Goal: Information Seeking & Learning: Learn about a topic

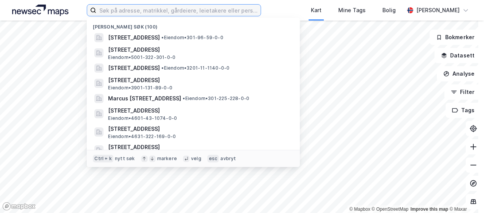
click at [151, 11] on input at bounding box center [178, 10] width 164 height 11
click at [115, 8] on input at bounding box center [178, 10] width 164 height 11
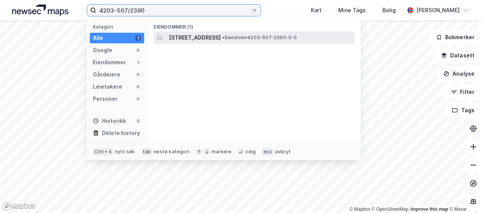
type input "4203-507/2390"
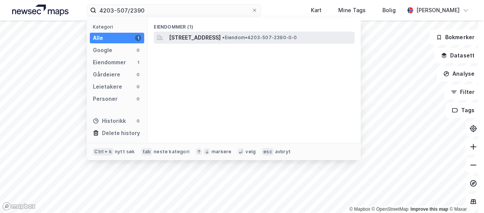
click at [201, 35] on span "[STREET_ADDRESS]" at bounding box center [195, 37] width 52 height 9
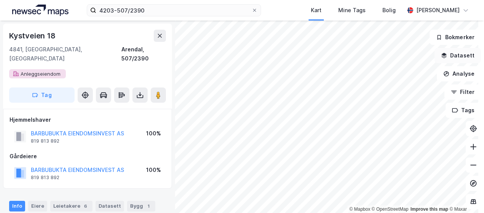
click at [443, 55] on icon "button" at bounding box center [444, 56] width 6 height 6
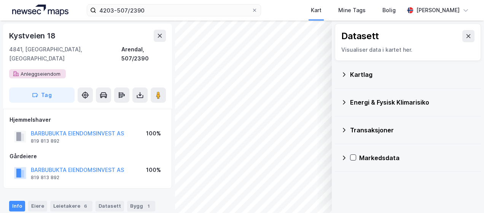
click at [343, 73] on icon at bounding box center [344, 74] width 3 height 4
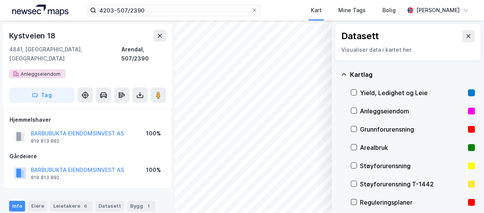
click at [351, 201] on icon at bounding box center [353, 202] width 5 height 5
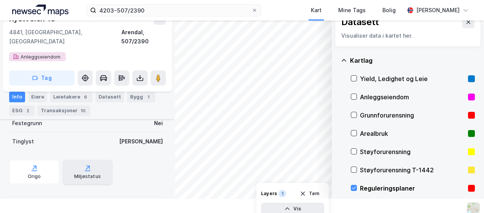
scroll to position [21, 0]
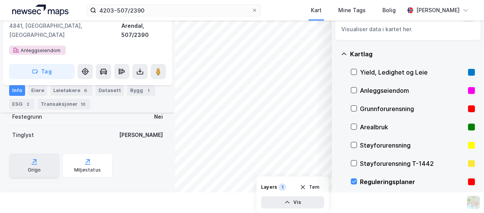
click at [35, 167] on div "Origo" at bounding box center [34, 170] width 13 height 6
